Goal: Task Accomplishment & Management: Manage account settings

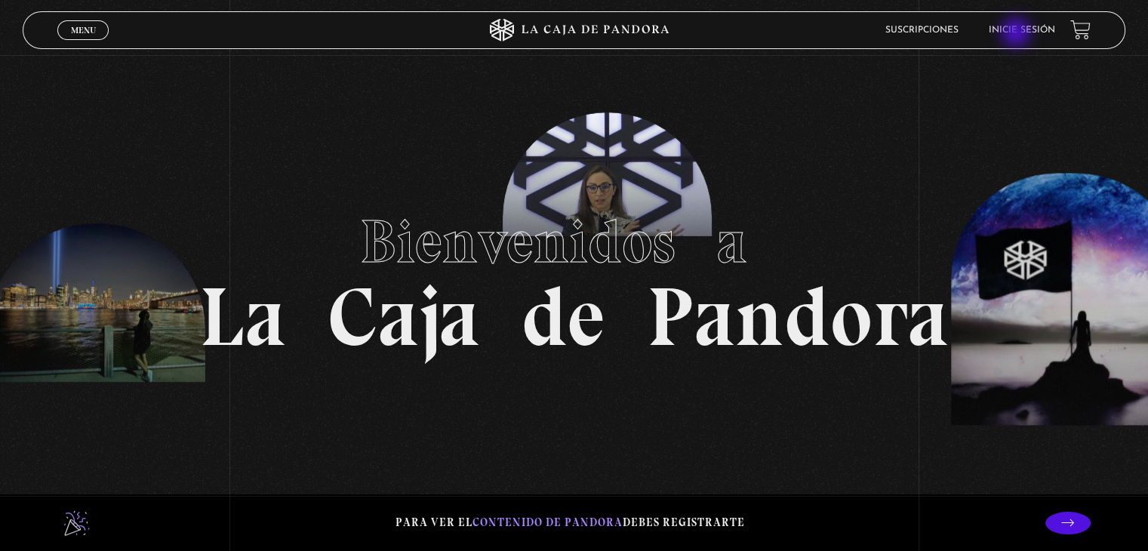
click at [1017, 34] on link "Inicie sesión" at bounding box center [1021, 30] width 66 height 9
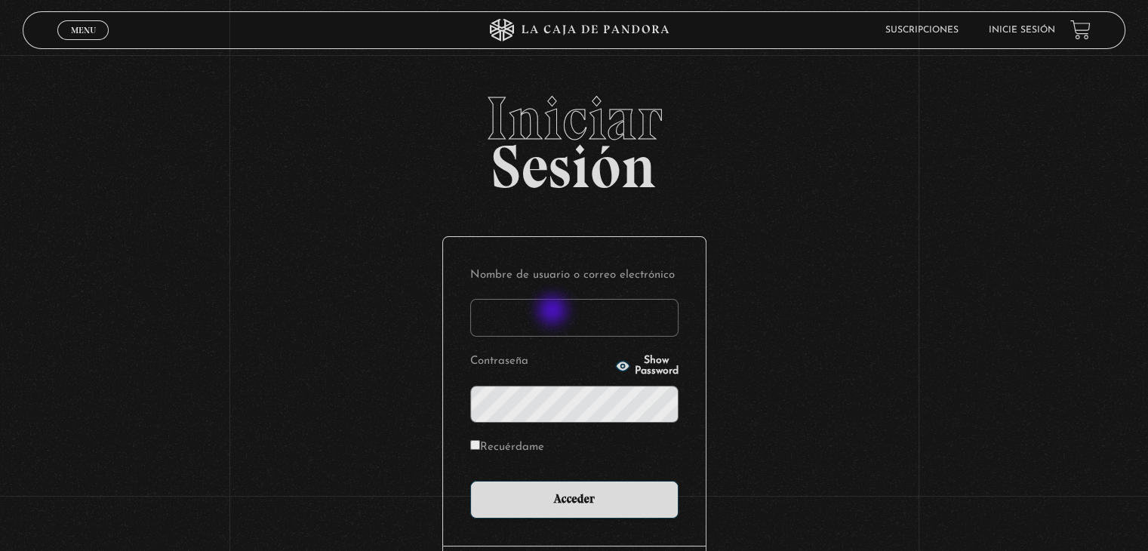
click at [554, 312] on input "Nombre de usuario o correo electrónico" at bounding box center [574, 318] width 208 height 38
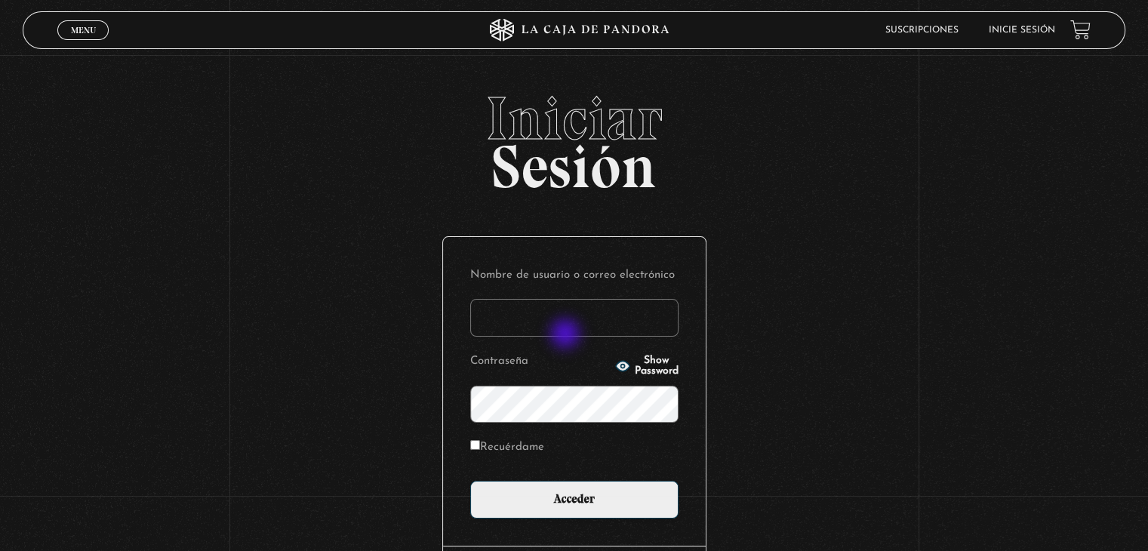
type input "asuseth@gmail.com"
click at [635, 366] on span "Show Password" at bounding box center [657, 365] width 44 height 21
drag, startPoint x: 630, startPoint y: 366, endPoint x: 585, endPoint y: 321, distance: 63.5
click at [585, 321] on form "Nombre de usuario o correo electrónico asuseth@gmail.com Contraseña Hide Passwo…" at bounding box center [574, 391] width 208 height 254
click at [616, 361] on icon "button" at bounding box center [623, 366] width 14 height 10
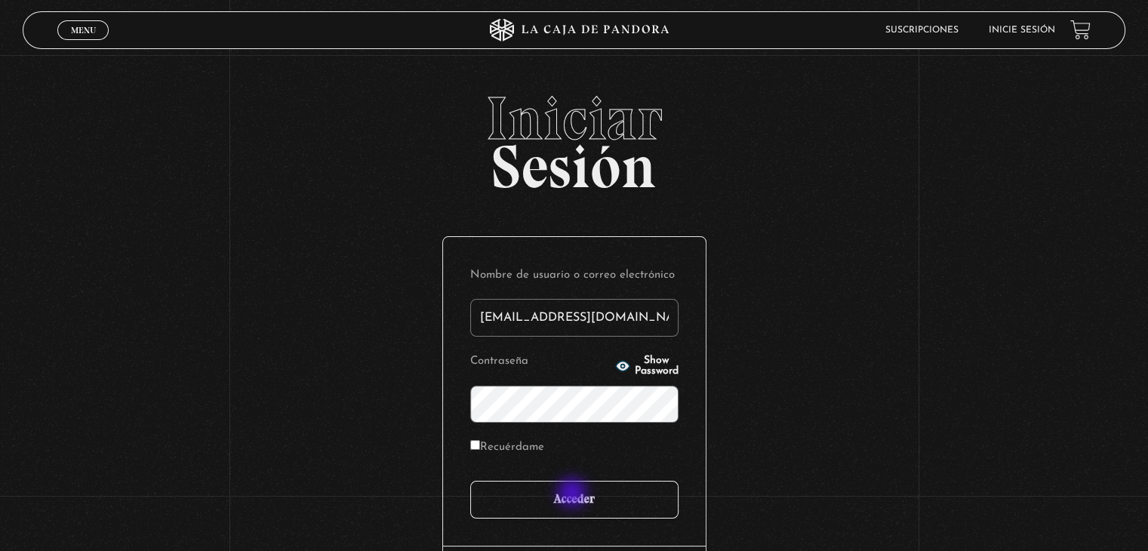
click at [573, 494] on input "Acceder" at bounding box center [574, 500] width 208 height 38
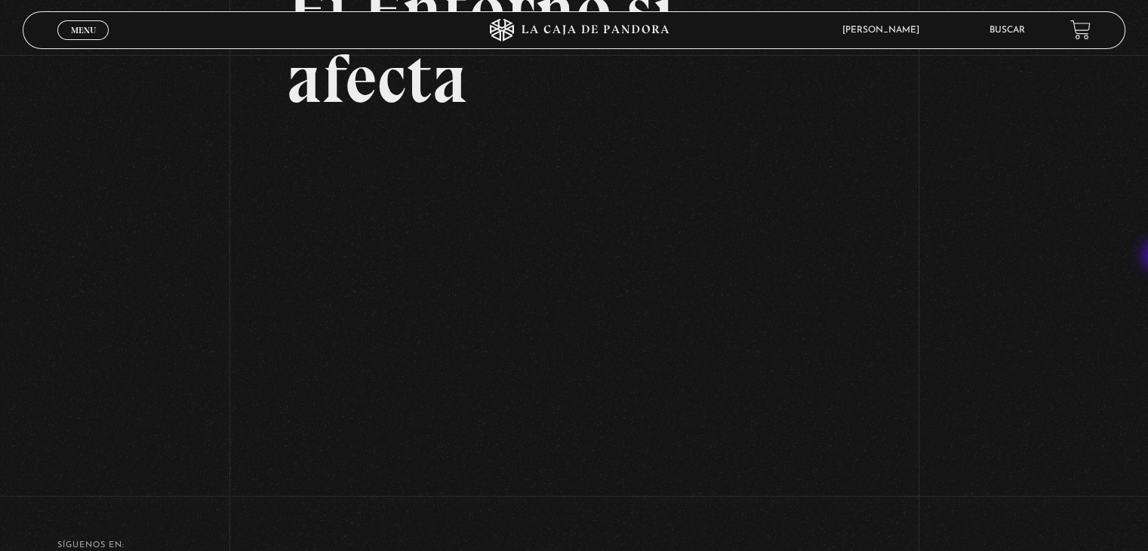
scroll to position [184, 0]
